Goal: Task Accomplishment & Management: Manage account settings

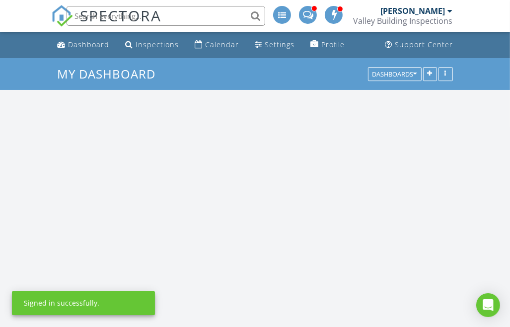
scroll to position [920, 526]
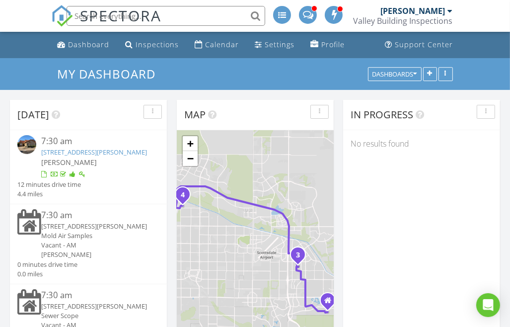
click at [24, 145] on img at bounding box center [26, 144] width 19 height 19
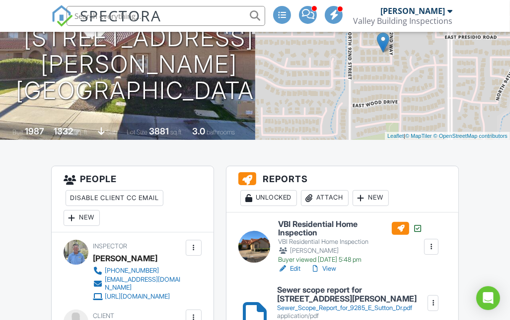
click at [328, 198] on div "Attach" at bounding box center [325, 198] width 48 height 16
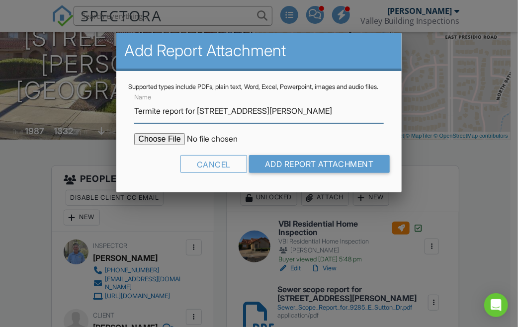
type input "Termite report for 9285 E Sutton Dr"
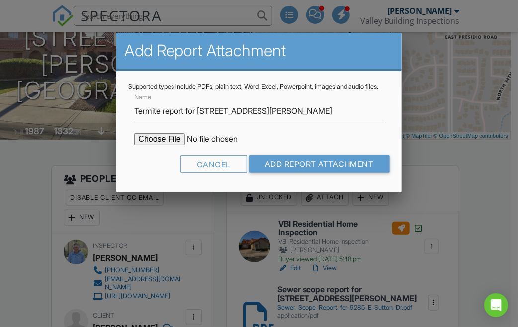
click at [157, 145] on input "file" at bounding box center [218, 139] width 169 height 12
type input "C:\fakepath\Termite report for 9285 E Sutton Dr.pdf"
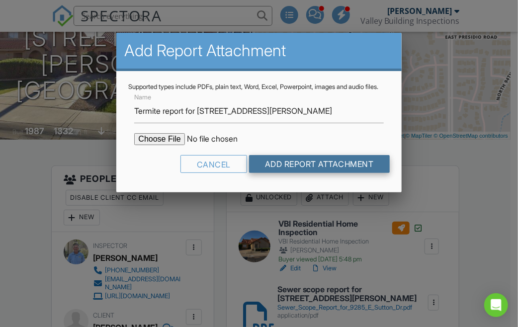
click at [298, 172] on input "Add Report Attachment" at bounding box center [319, 164] width 141 height 18
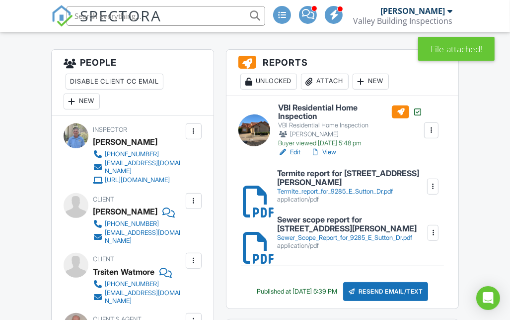
scroll to position [245, 0]
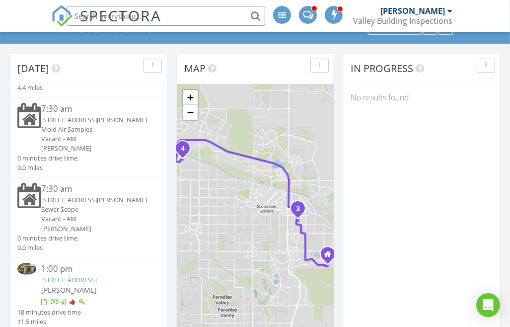
scroll to position [86, 0]
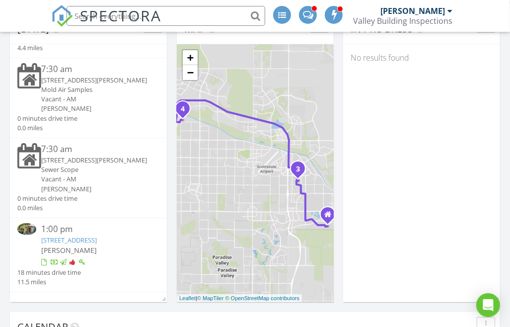
click at [28, 223] on img at bounding box center [26, 228] width 19 height 11
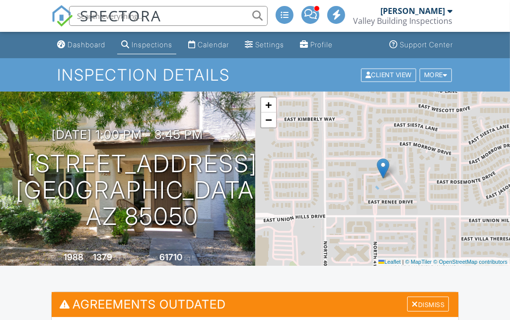
scroll to position [11, 0]
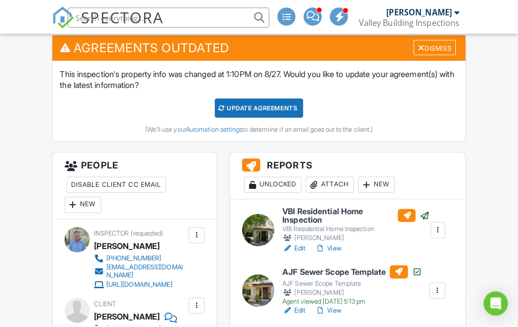
scroll to position [278, 0]
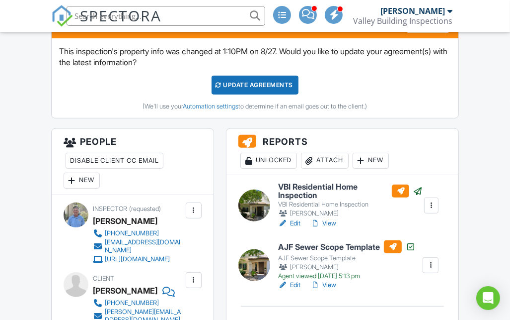
click at [332, 161] on div "Attach" at bounding box center [325, 161] width 48 height 16
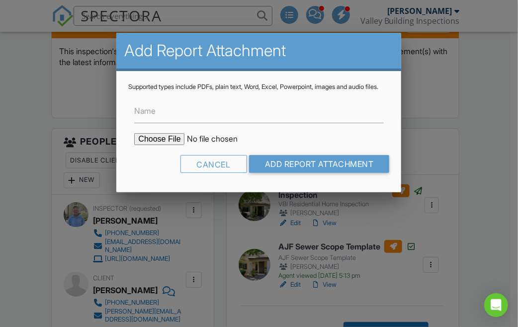
click at [332, 161] on form "Name Cancel Add Report Attachment" at bounding box center [258, 135] width 261 height 89
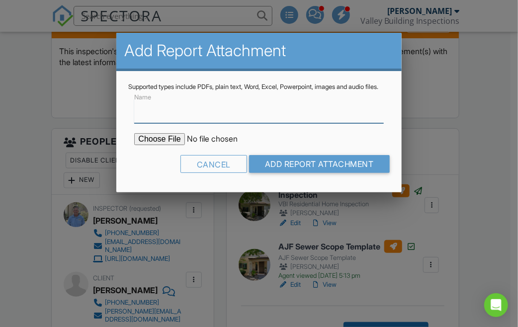
click at [255, 118] on input "Name" at bounding box center [258, 111] width 249 height 24
type input "Termite report for [STREET_ADDRESS]"
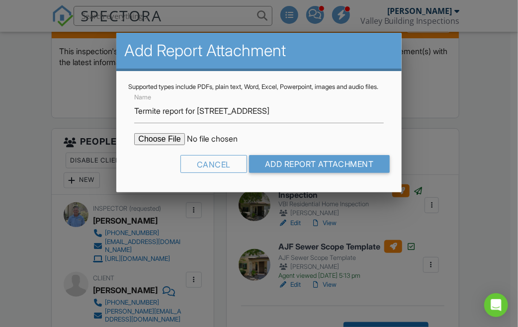
click at [160, 145] on input "file" at bounding box center [218, 139] width 169 height 12
type input "C:\fakepath\Termite report for 4114 E Union Hills Dr.pdf"
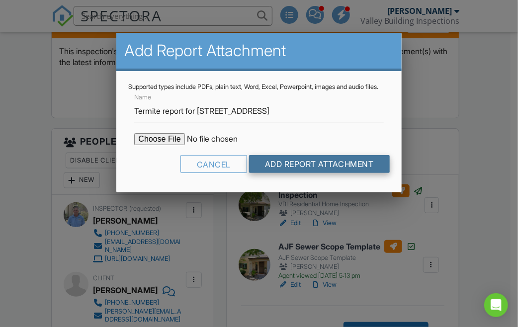
click at [288, 170] on input "Add Report Attachment" at bounding box center [319, 164] width 141 height 18
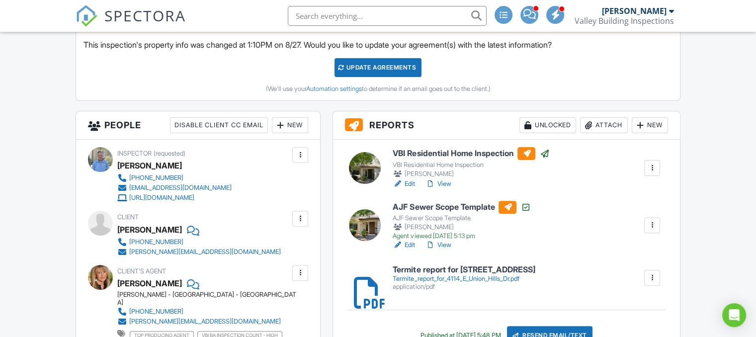
scroll to position [305, 0]
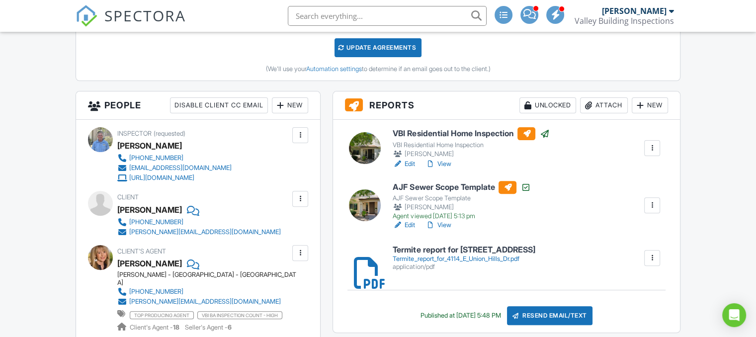
click at [444, 225] on link "View" at bounding box center [438, 225] width 26 height 10
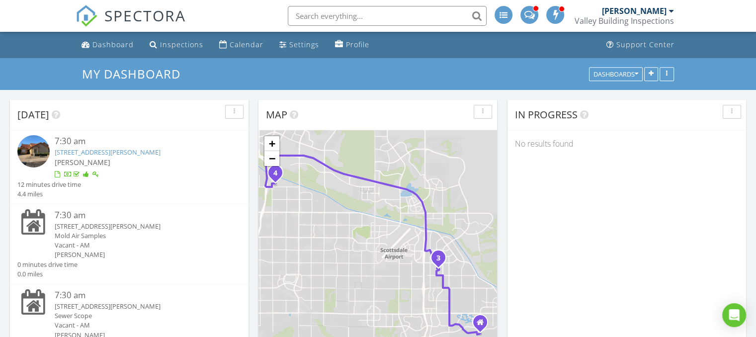
click at [34, 157] on img at bounding box center [33, 151] width 32 height 32
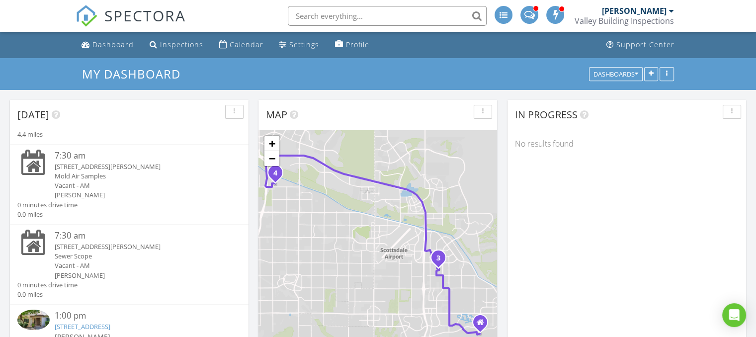
click at [29, 319] on img at bounding box center [33, 320] width 32 height 20
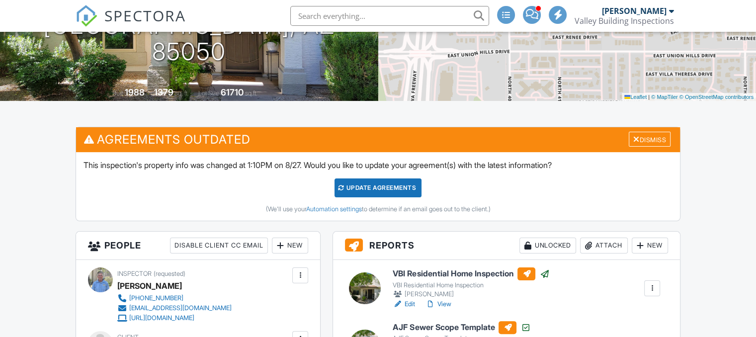
scroll to position [175, 0]
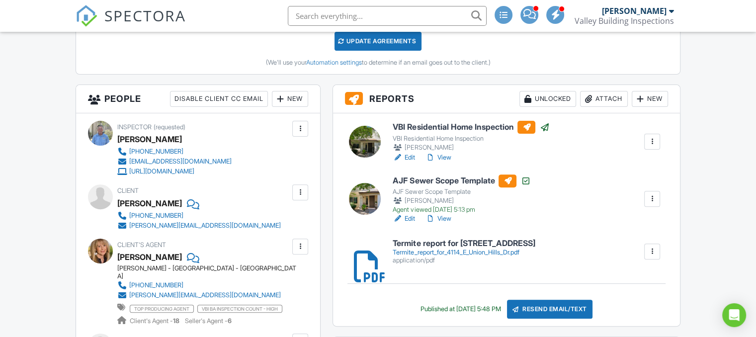
scroll to position [318, 0]
